Goal: Find contact information: Find contact information

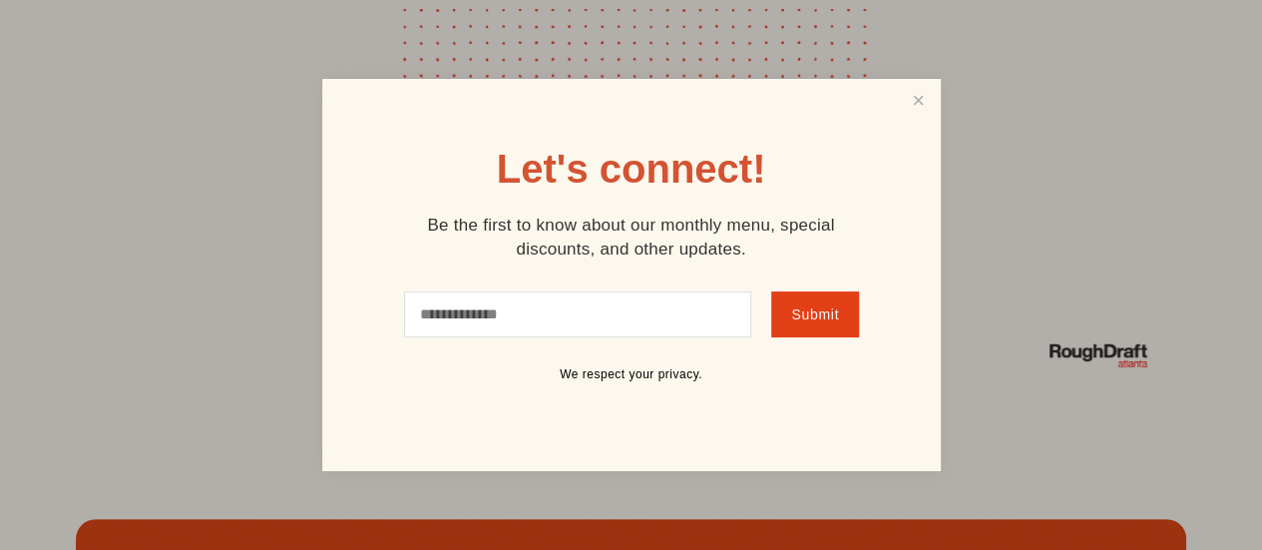
scroll to position [7571, 0]
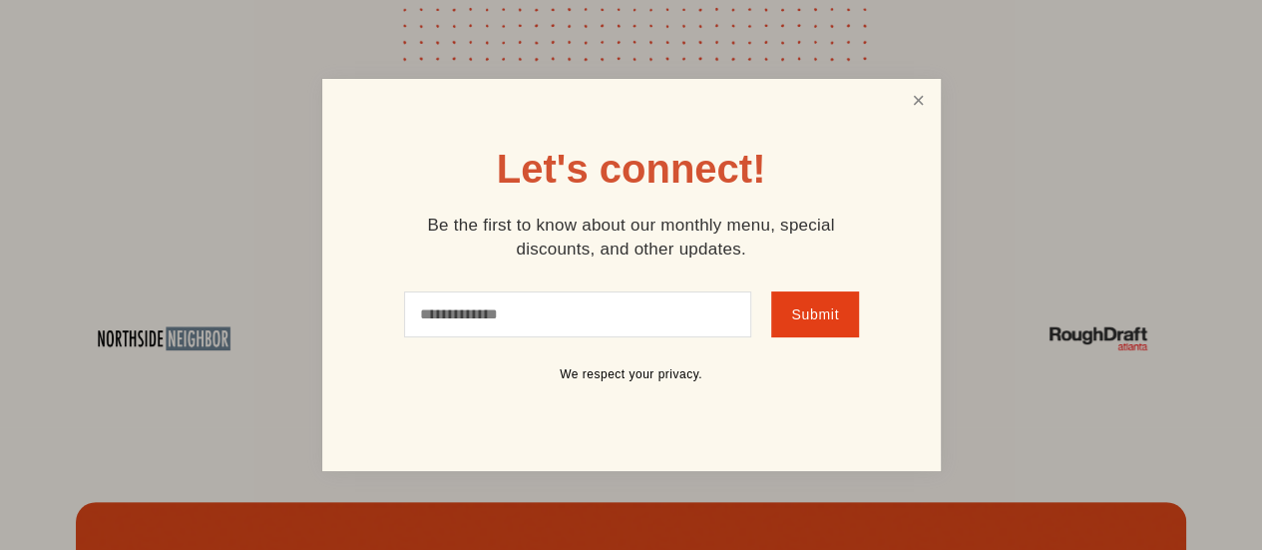
click at [916, 101] on link "Close" at bounding box center [918, 100] width 38 height 37
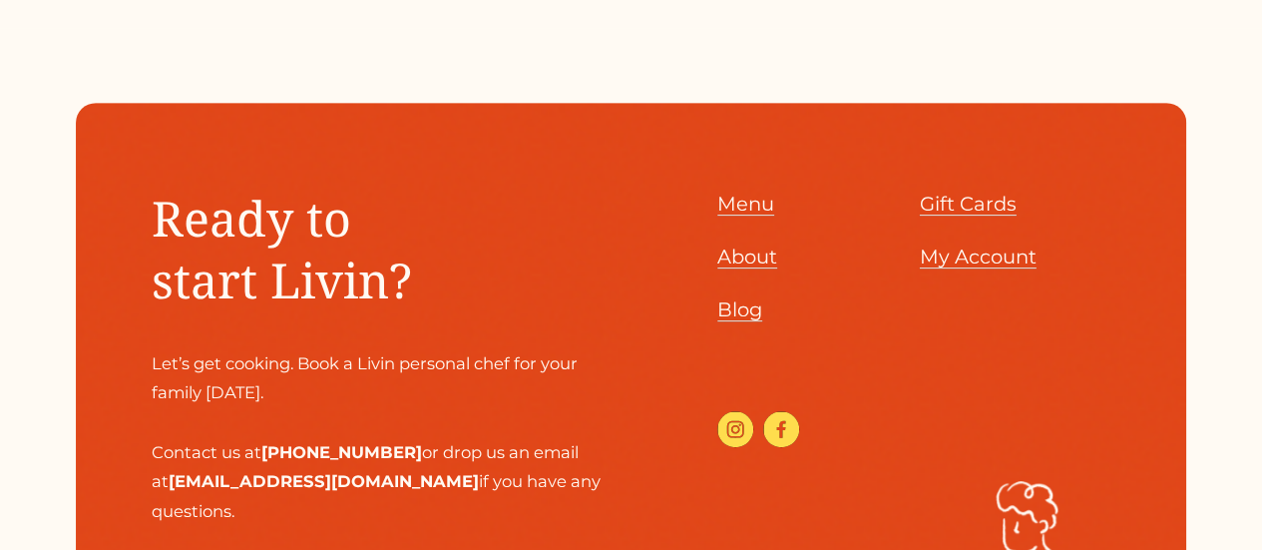
scroll to position [8405, 0]
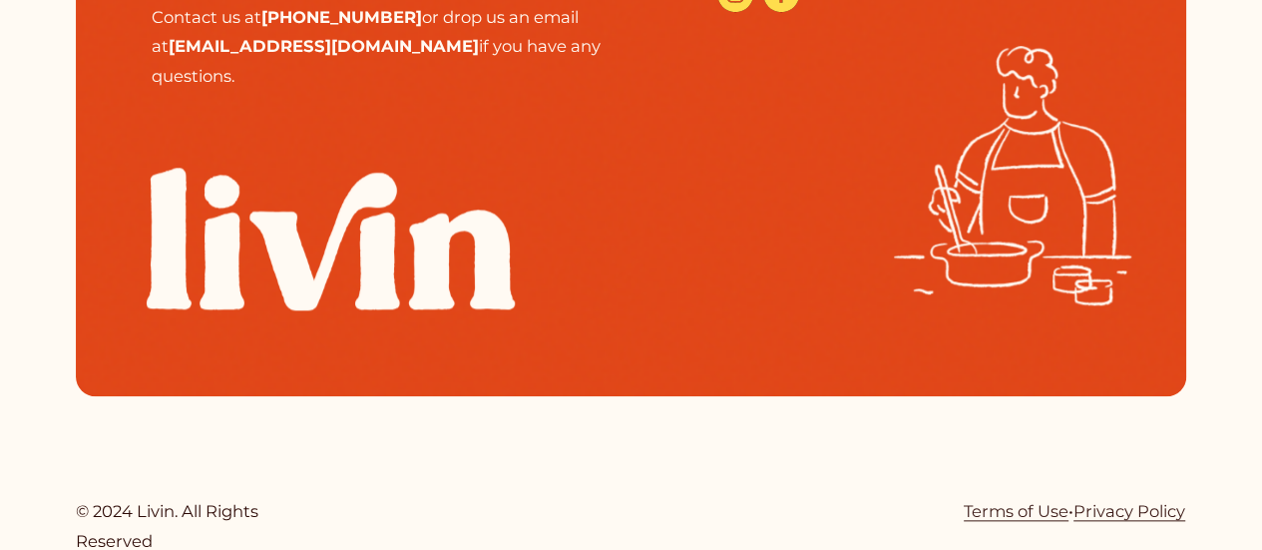
drag, startPoint x: 995, startPoint y: 478, endPoint x: 1004, endPoint y: 495, distance: 19.2
click at [995, 497] on link "Terms of Use" at bounding box center [1016, 512] width 105 height 30
click at [1074, 510] on link "Privacy Policy" at bounding box center [1130, 512] width 112 height 30
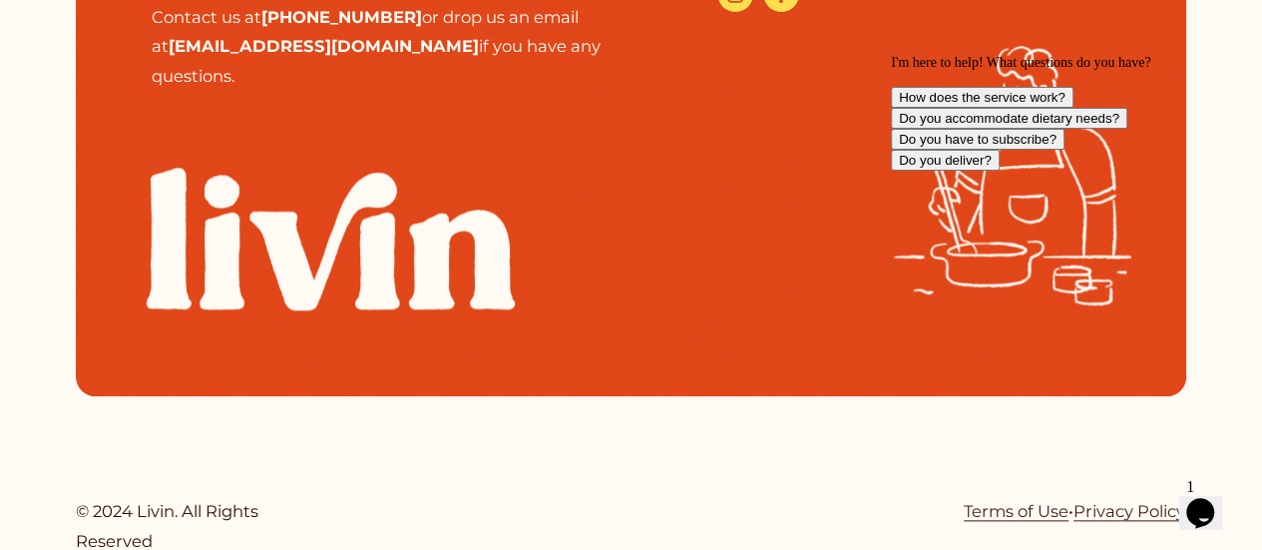
scroll to position [8141, 0]
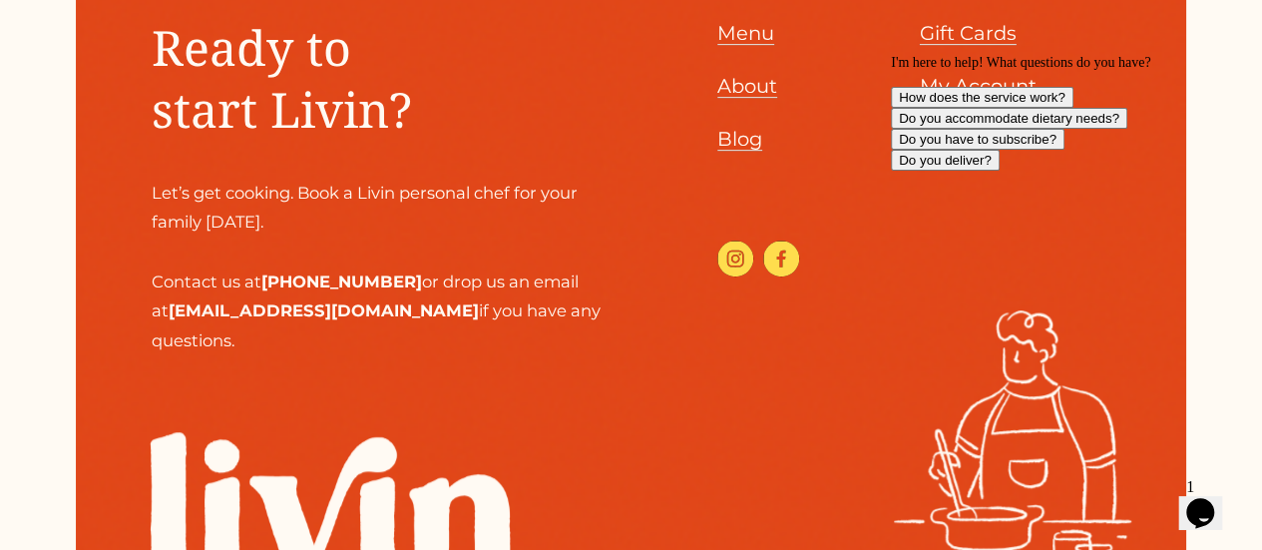
click at [891, 55] on icon "Chat attention grabber" at bounding box center [891, 55] width 0 height 0
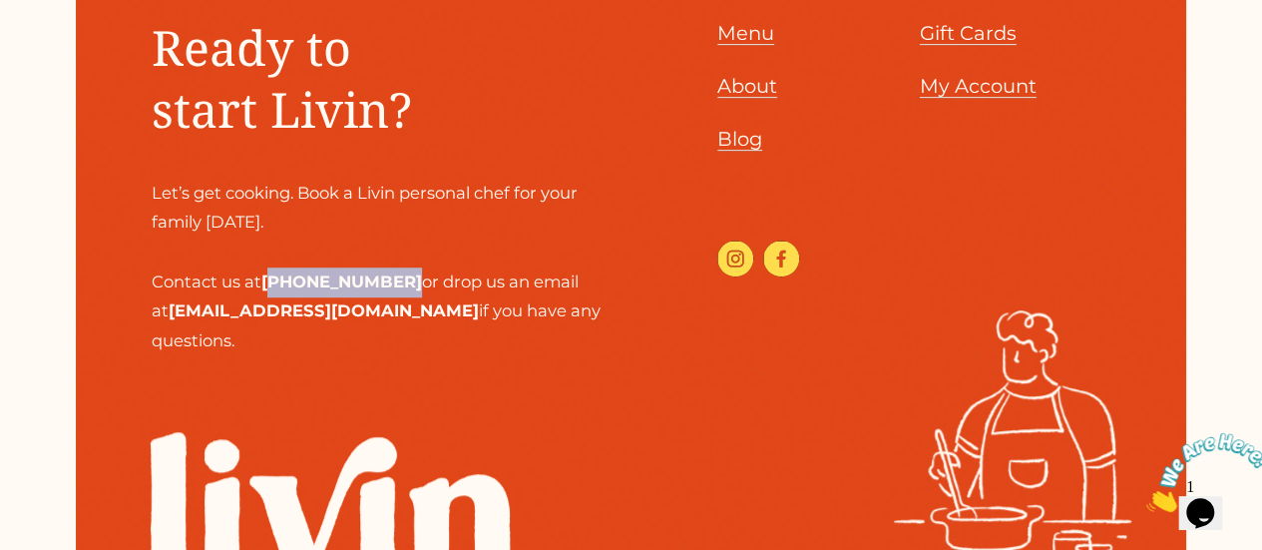
drag, startPoint x: 273, startPoint y: 276, endPoint x: 389, endPoint y: 268, distance: 116.0
click at [389, 271] on strong "[PHONE_NUMBER]" at bounding box center [341, 281] width 161 height 20
copy strong "404) 917-0203"
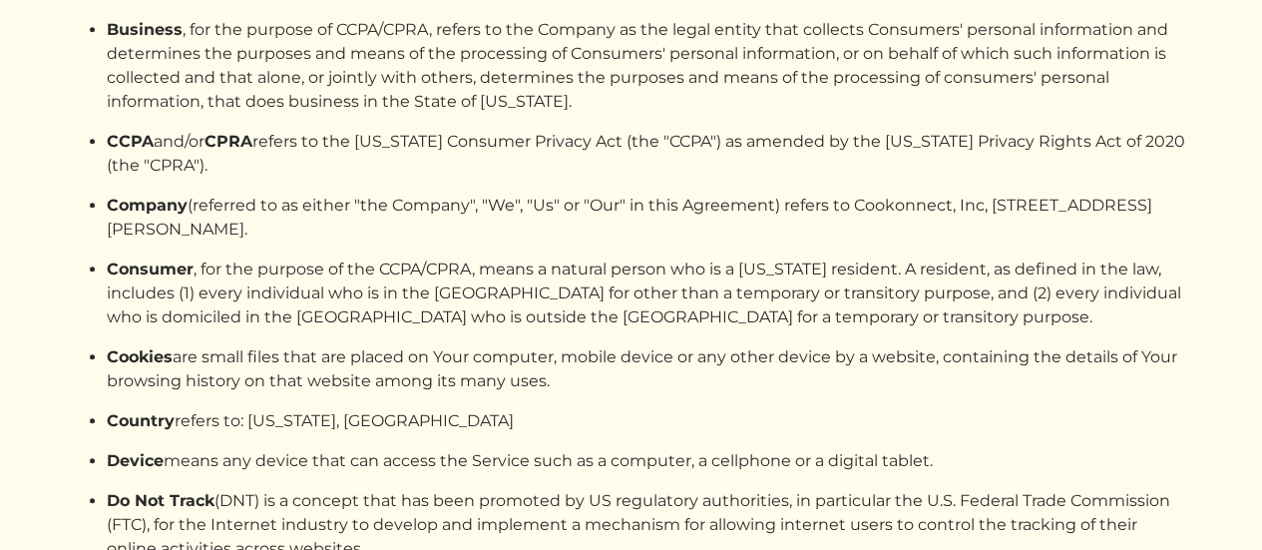
scroll to position [650, 0]
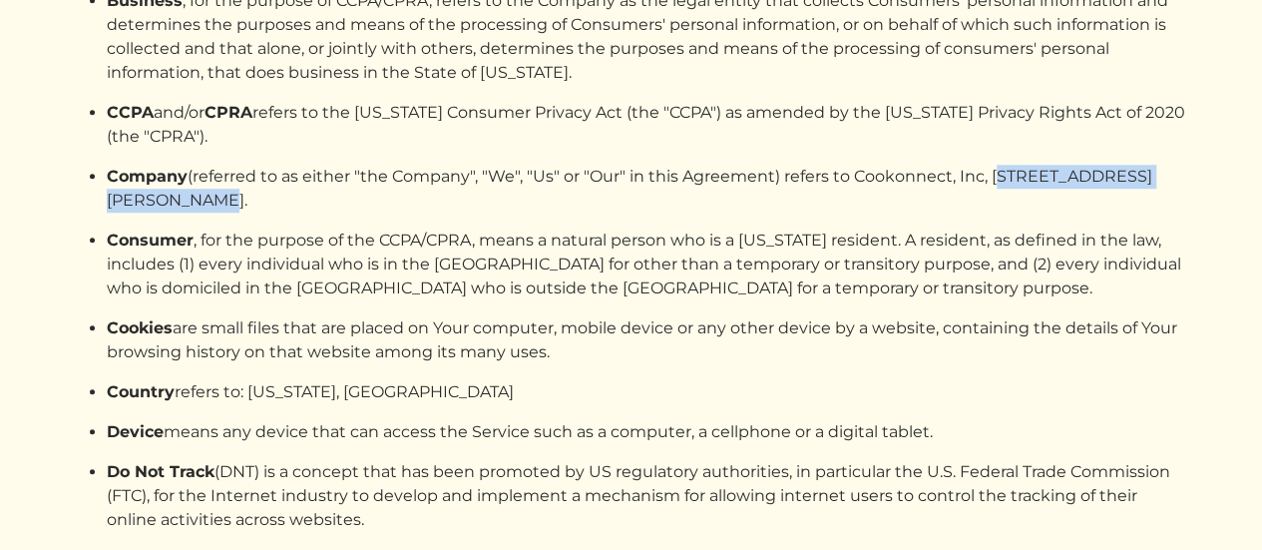
drag, startPoint x: 994, startPoint y: 173, endPoint x: 1173, endPoint y: 170, distance: 179.6
click at [1173, 170] on p "Company (referred to as either "the Company", "We", "Us" or "Our" in this Agree…" at bounding box center [648, 189] width 1082 height 48
copy p "721 Woodward Way Nw"
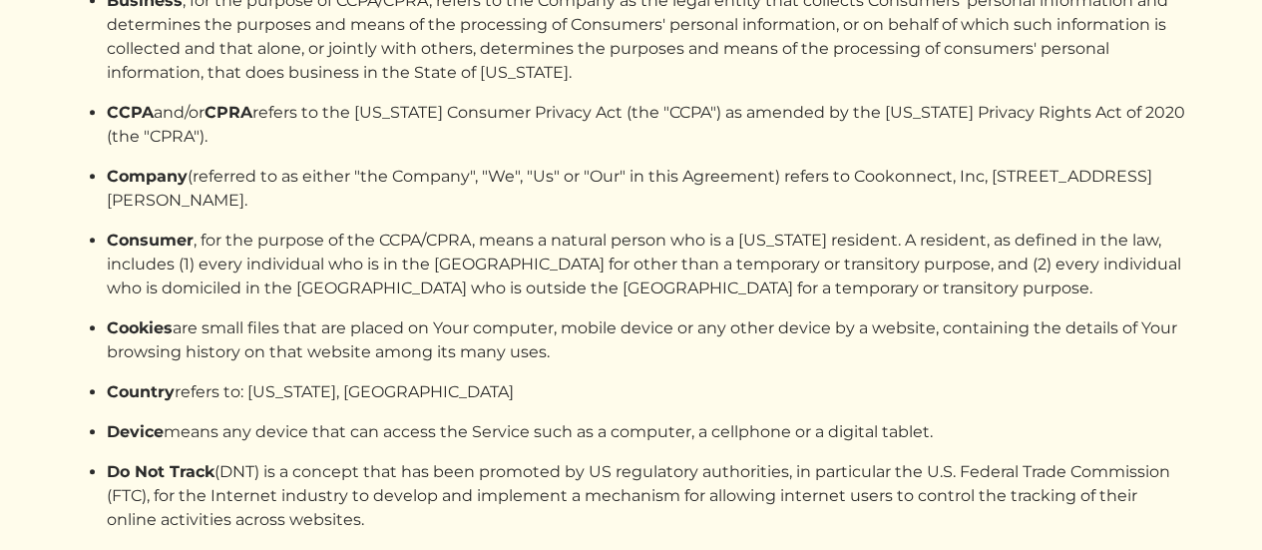
click at [217, 201] on p "Company (referred to as either "the Company", "We", "Us" or "Our" in this Agree…" at bounding box center [648, 189] width 1082 height 48
copy p "30321"
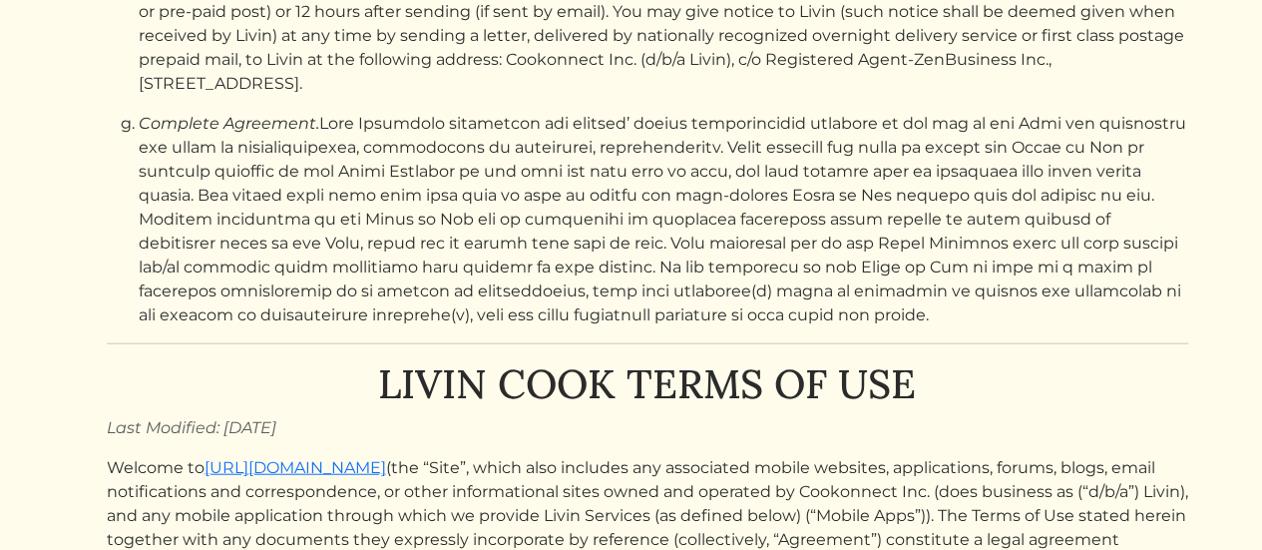
scroll to position [4, 0]
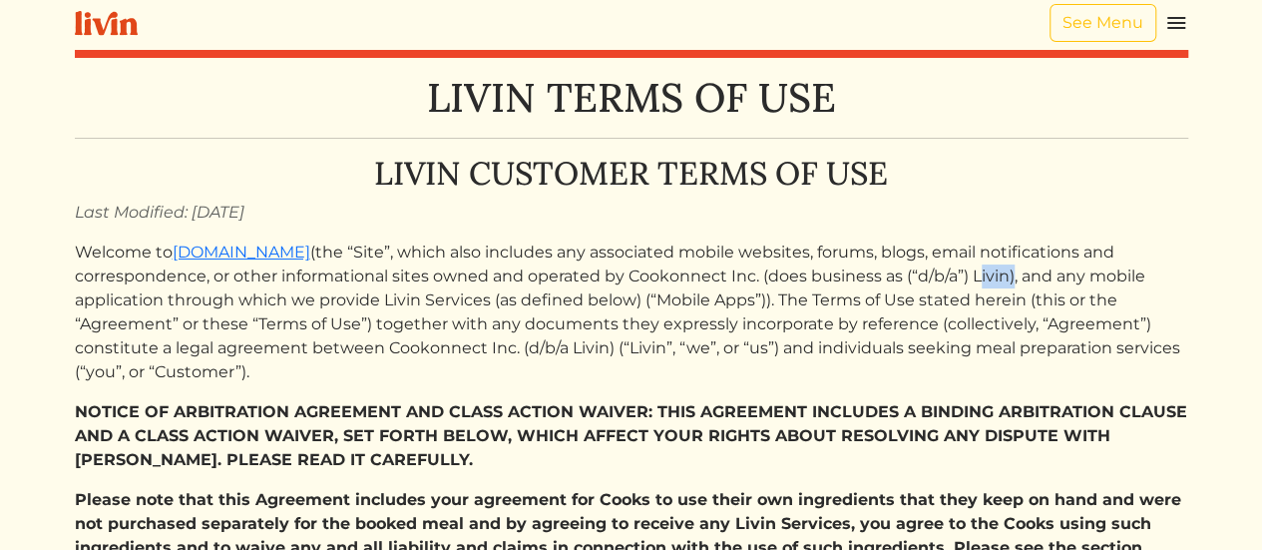
drag, startPoint x: 969, startPoint y: 275, endPoint x: 1003, endPoint y: 274, distance: 33.9
click at [1003, 274] on p "Welcome to [DOMAIN_NAME] (the “Site”, which also includes any associated mobile…" at bounding box center [631, 312] width 1113 height 144
copy p "Livin"
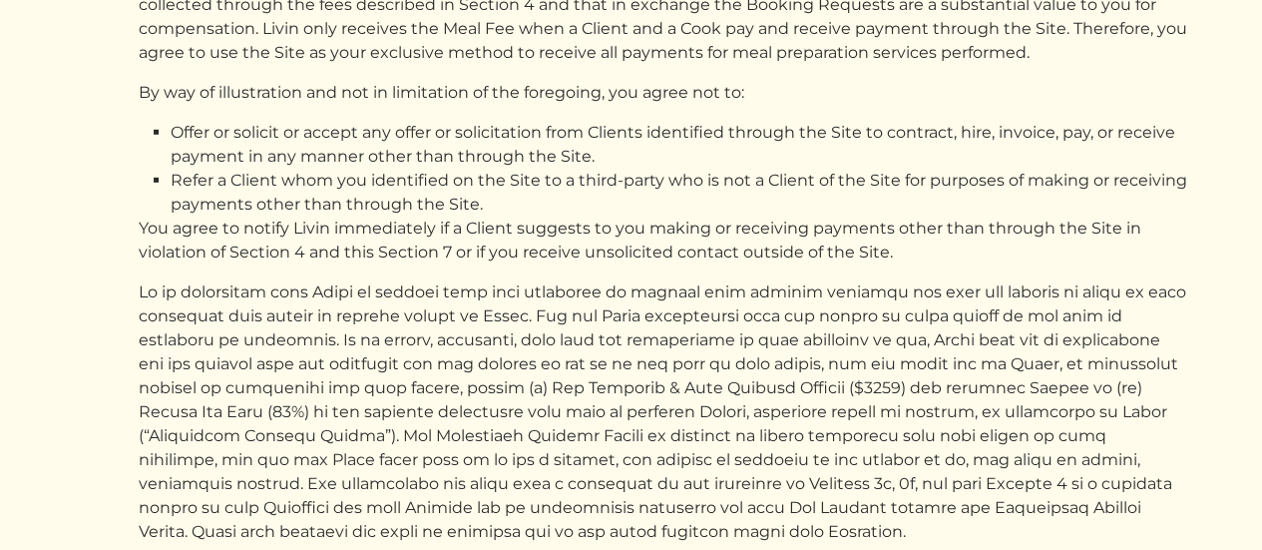
scroll to position [26002, 0]
